Goal: Task Accomplishment & Management: Use online tool/utility

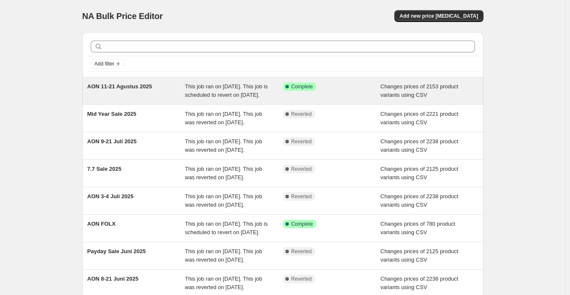
click at [201, 98] on span "This job ran on August 11, 2025. This job is scheduled to revert on August 21, …" at bounding box center [226, 90] width 83 height 15
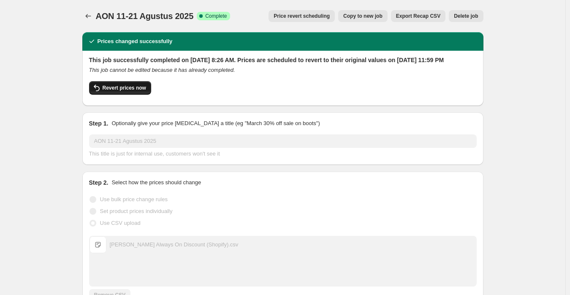
click at [126, 91] on span "Revert prices now" at bounding box center [125, 88] width 44 height 7
checkbox input "false"
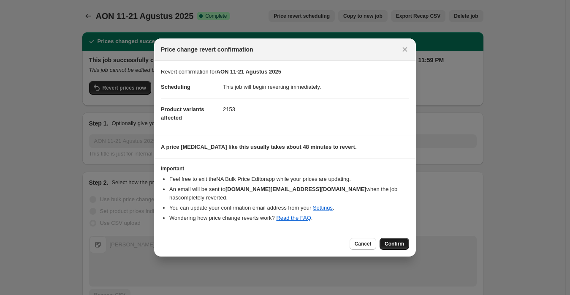
click at [395, 240] on span "Confirm" at bounding box center [394, 243] width 19 height 7
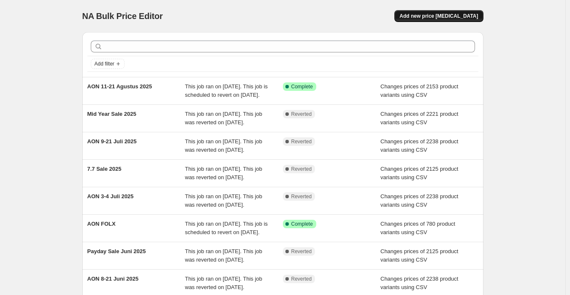
click at [449, 20] on button "Add new price [MEDICAL_DATA]" at bounding box center [439, 16] width 89 height 12
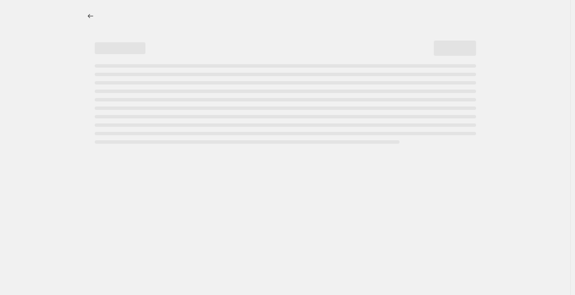
select select "percentage"
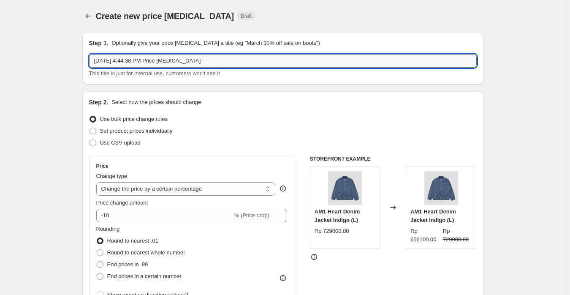
click at [149, 60] on input "Aug 14, 2025, 4:44:38 PM Price change job" at bounding box center [283, 61] width 388 height 14
paste input "ON 11-21 Agustus 2025 Updated"
type input "AON 11-21 Agustus 2025 Updated"
click at [131, 144] on span "Use CSV upload" at bounding box center [120, 142] width 41 height 6
click at [90, 140] on input "Use CSV upload" at bounding box center [90, 139] width 0 height 0
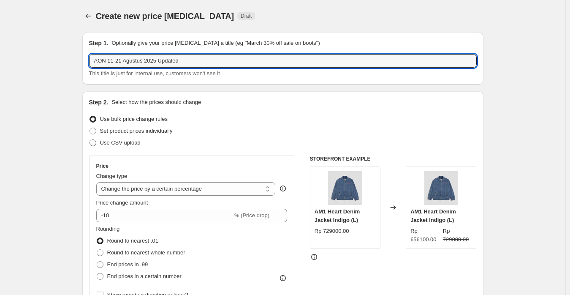
radio input "true"
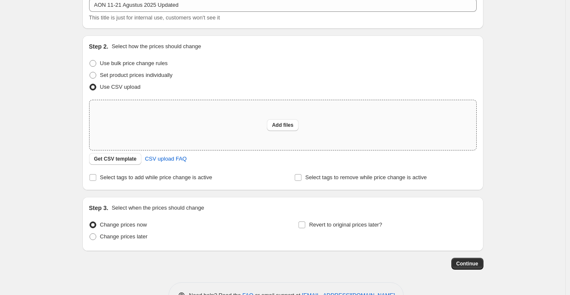
scroll to position [82, 0]
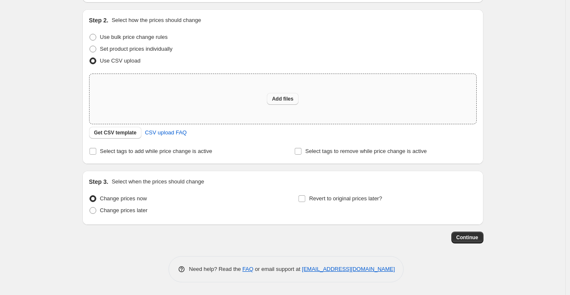
click at [288, 103] on button "Add files" at bounding box center [283, 99] width 32 height 12
type input "C:\fakepath\Dario Always On Discount (Shopify).csv"
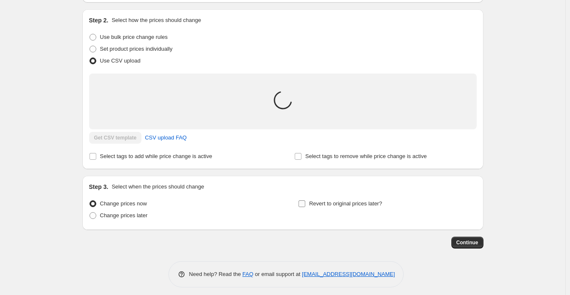
click at [339, 208] on label "Revert to original prices later?" at bounding box center [340, 204] width 84 height 12
click at [305, 207] on input "Revert to original prices later?" at bounding box center [302, 203] width 7 height 7
checkbox input "true"
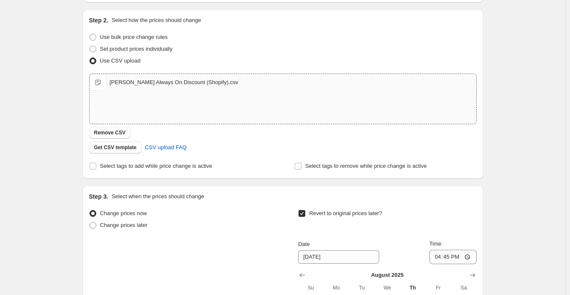
scroll to position [251, 0]
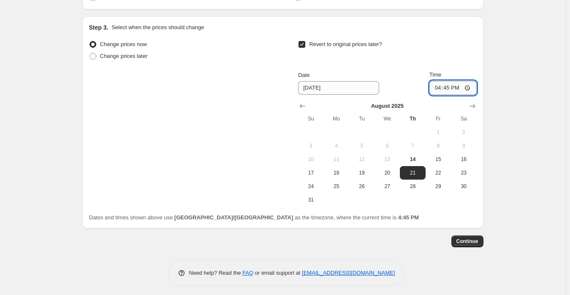
click at [439, 89] on input "16:45" at bounding box center [453, 88] width 47 height 14
type input "23:59"
click at [518, 96] on div "Create new price change job. This page is ready Create new price change job Dra…" at bounding box center [283, 24] width 566 height 550
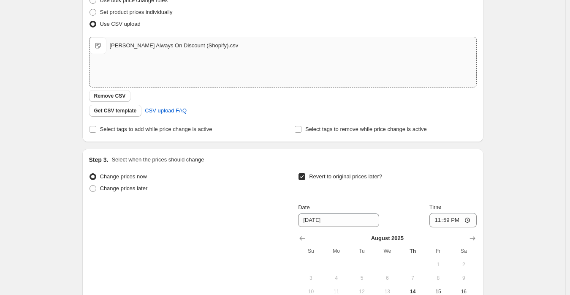
scroll to position [0, 0]
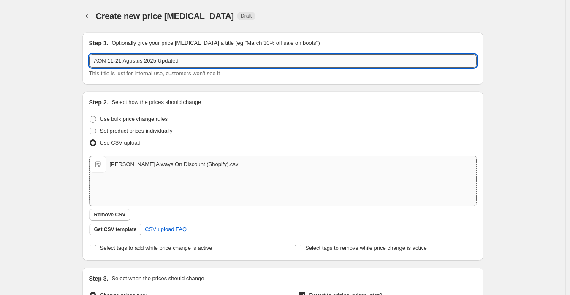
click at [181, 57] on input "AON 11-21 Agustus 2025 Updated" at bounding box center [283, 61] width 388 height 14
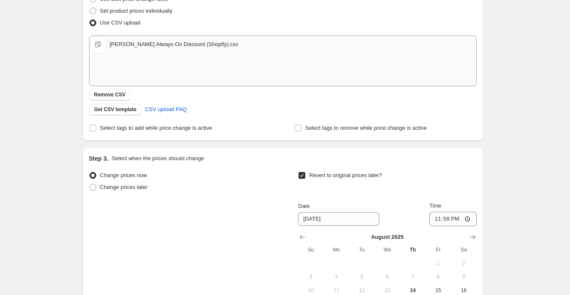
scroll to position [255, 0]
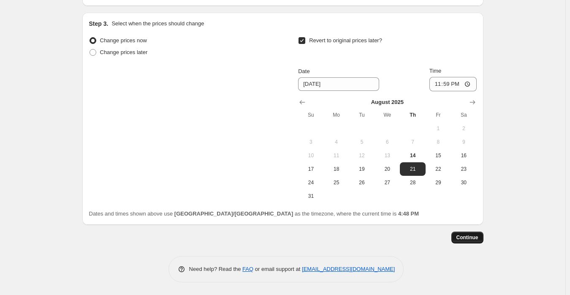
click at [474, 239] on span "Continue" at bounding box center [468, 237] width 22 height 7
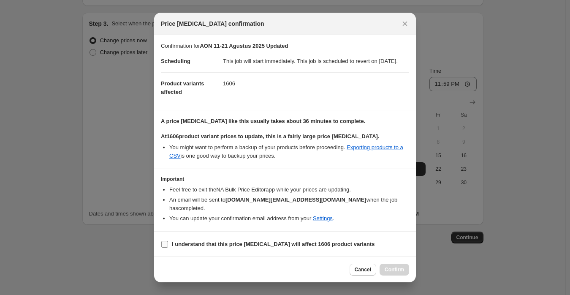
click at [296, 246] on b "I understand that this price change job will affect 1606 product variants" at bounding box center [273, 244] width 203 height 6
click at [168, 246] on input "I understand that this price change job will affect 1606 product variants" at bounding box center [164, 244] width 7 height 7
checkbox input "true"
click at [401, 269] on span "Confirm" at bounding box center [394, 269] width 19 height 7
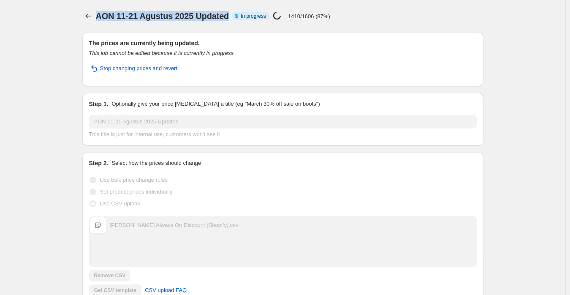
drag, startPoint x: 99, startPoint y: 16, endPoint x: 224, endPoint y: 28, distance: 125.6
click at [232, 16] on div "AON 11-21 Agustus 2025 Updated Info Partially complete In progress Price change…" at bounding box center [250, 16] width 308 height 12
copy span "AON 11-21 Agustus 2025 Updated"
